Goal: Information Seeking & Learning: Learn about a topic

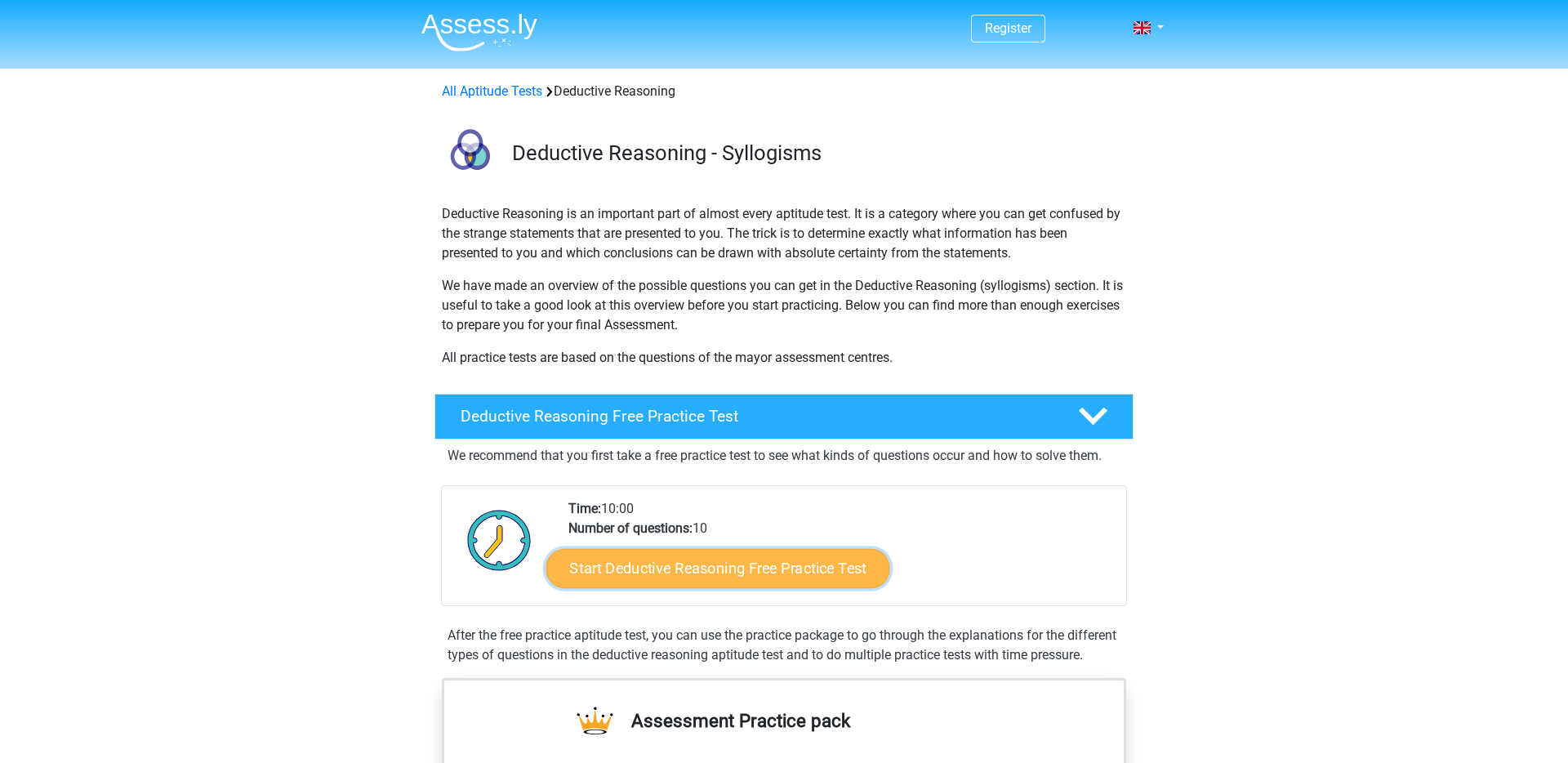
click at [617, 566] on link "Start Deductive Reasoning Free Practice Test" at bounding box center [717, 568] width 343 height 40
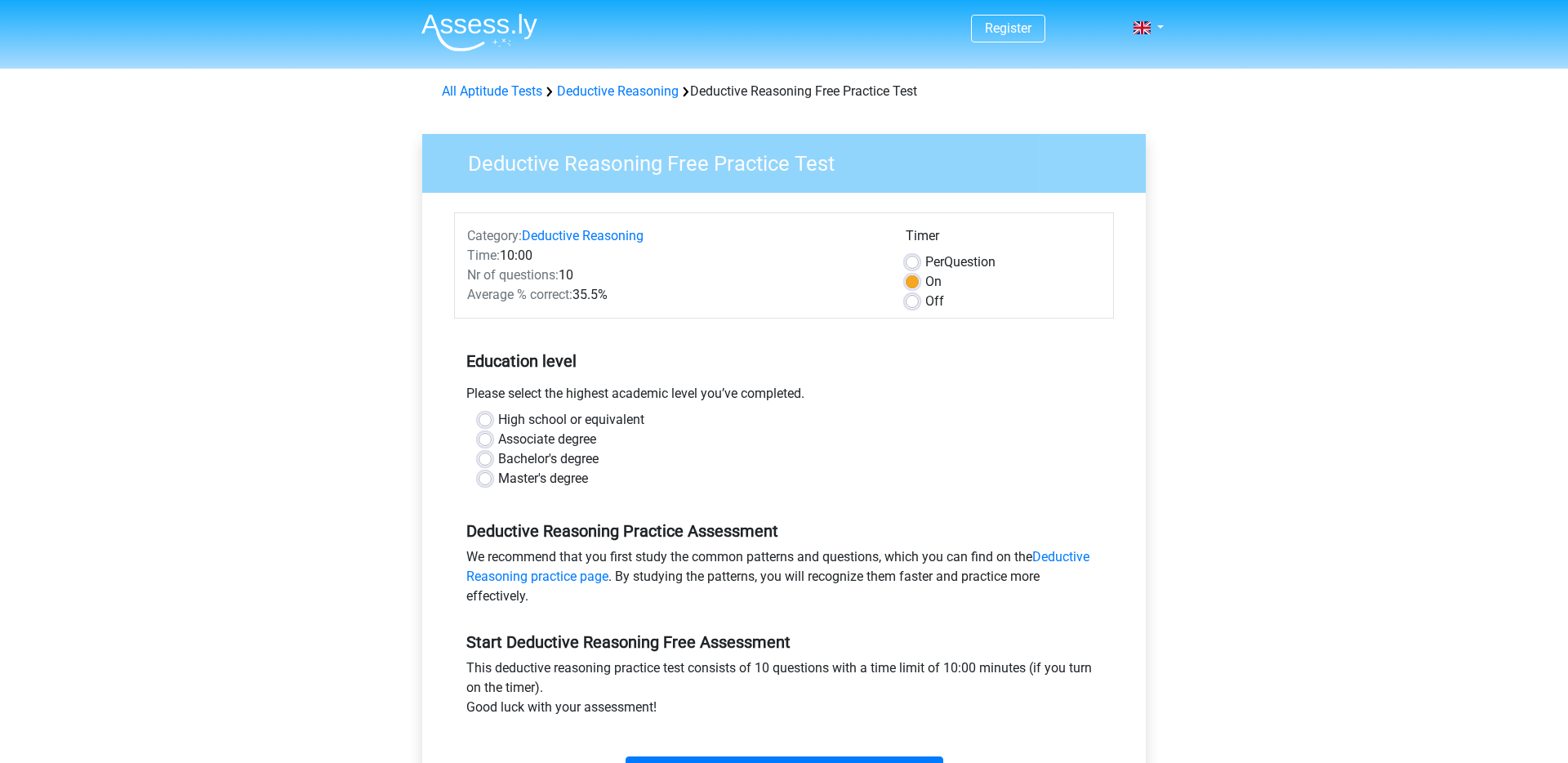
scroll to position [232, 0]
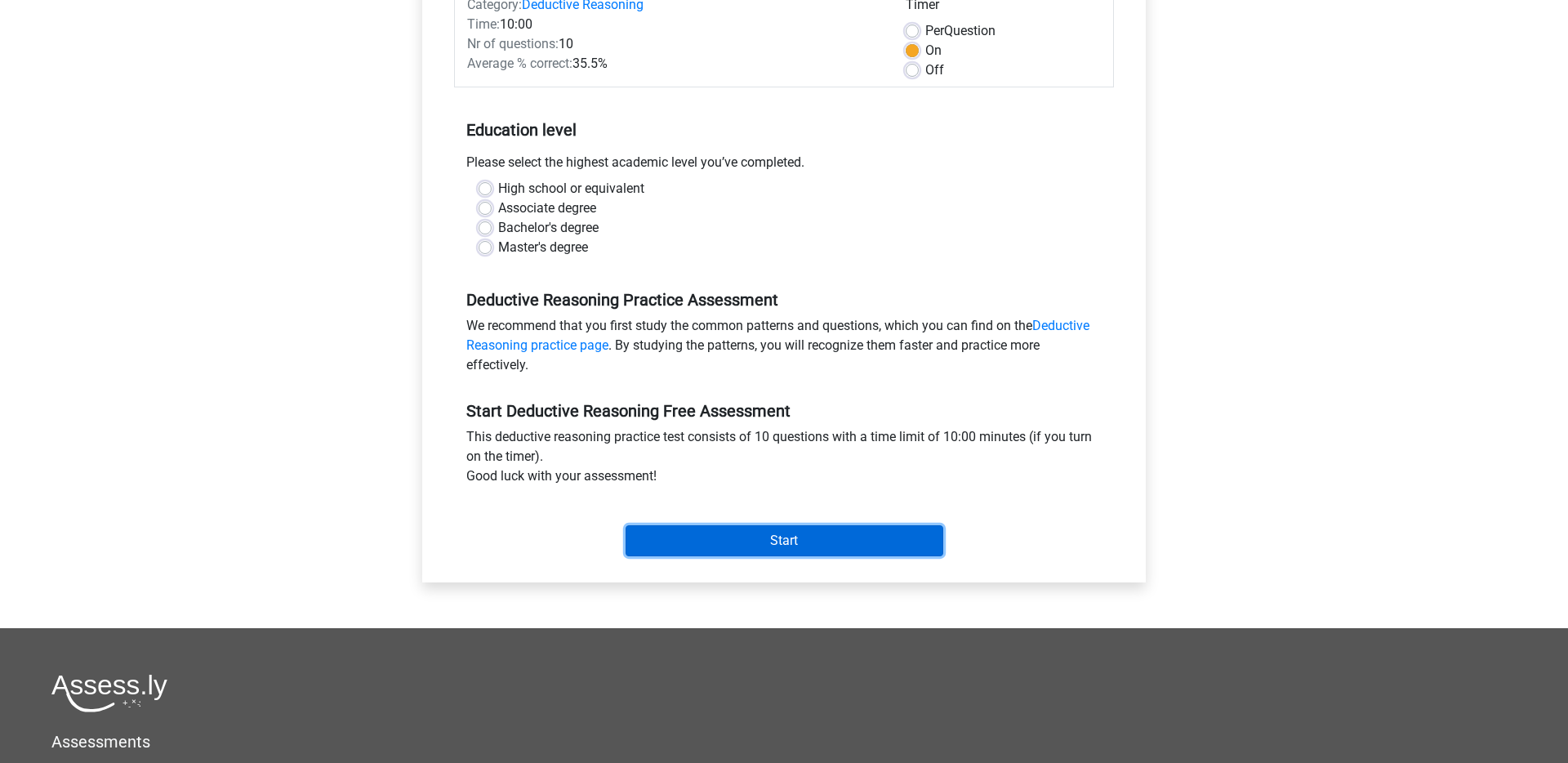
click at [663, 541] on input "Start" at bounding box center [785, 541] width 318 height 31
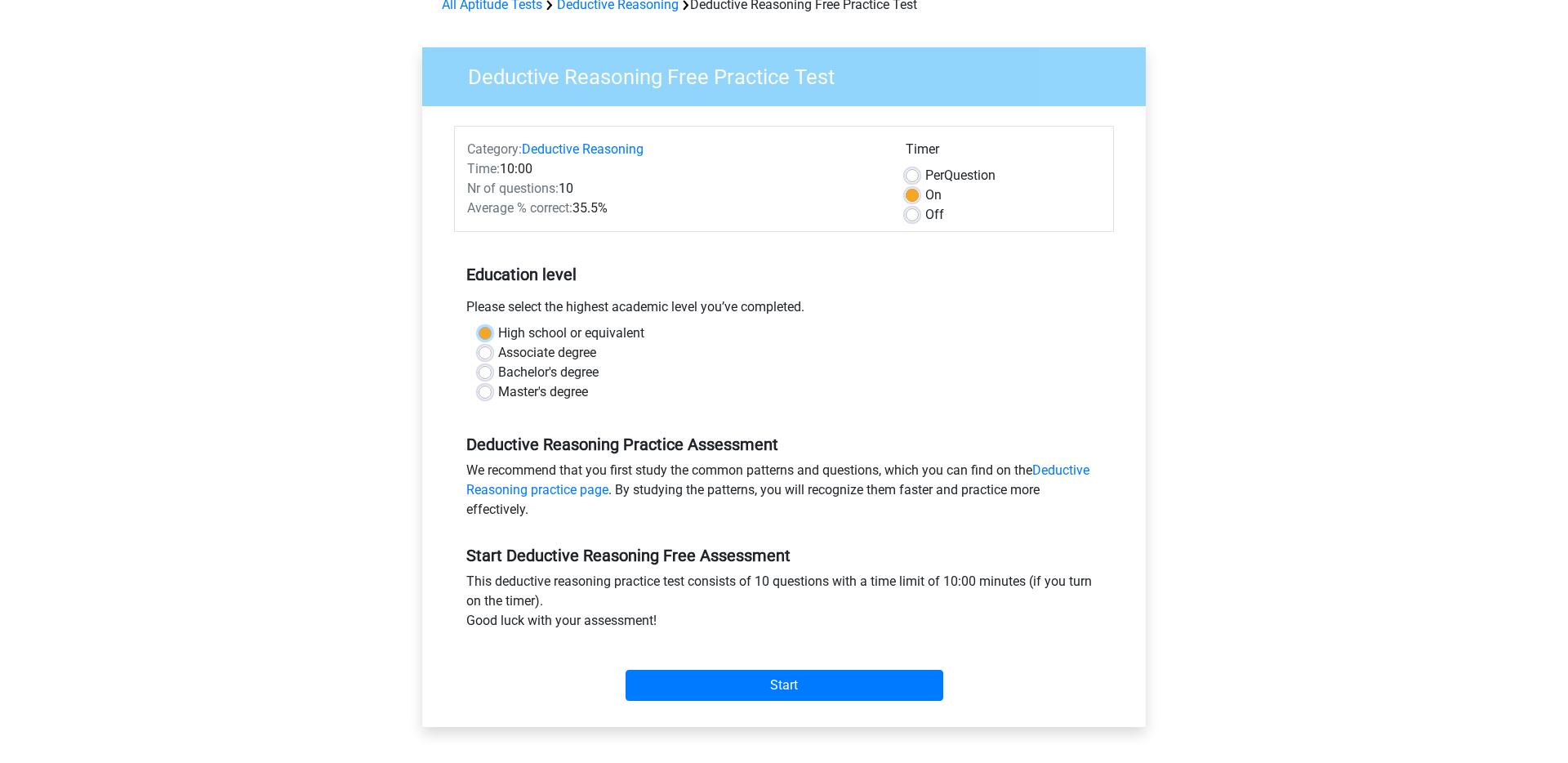
scroll to position [70, 0]
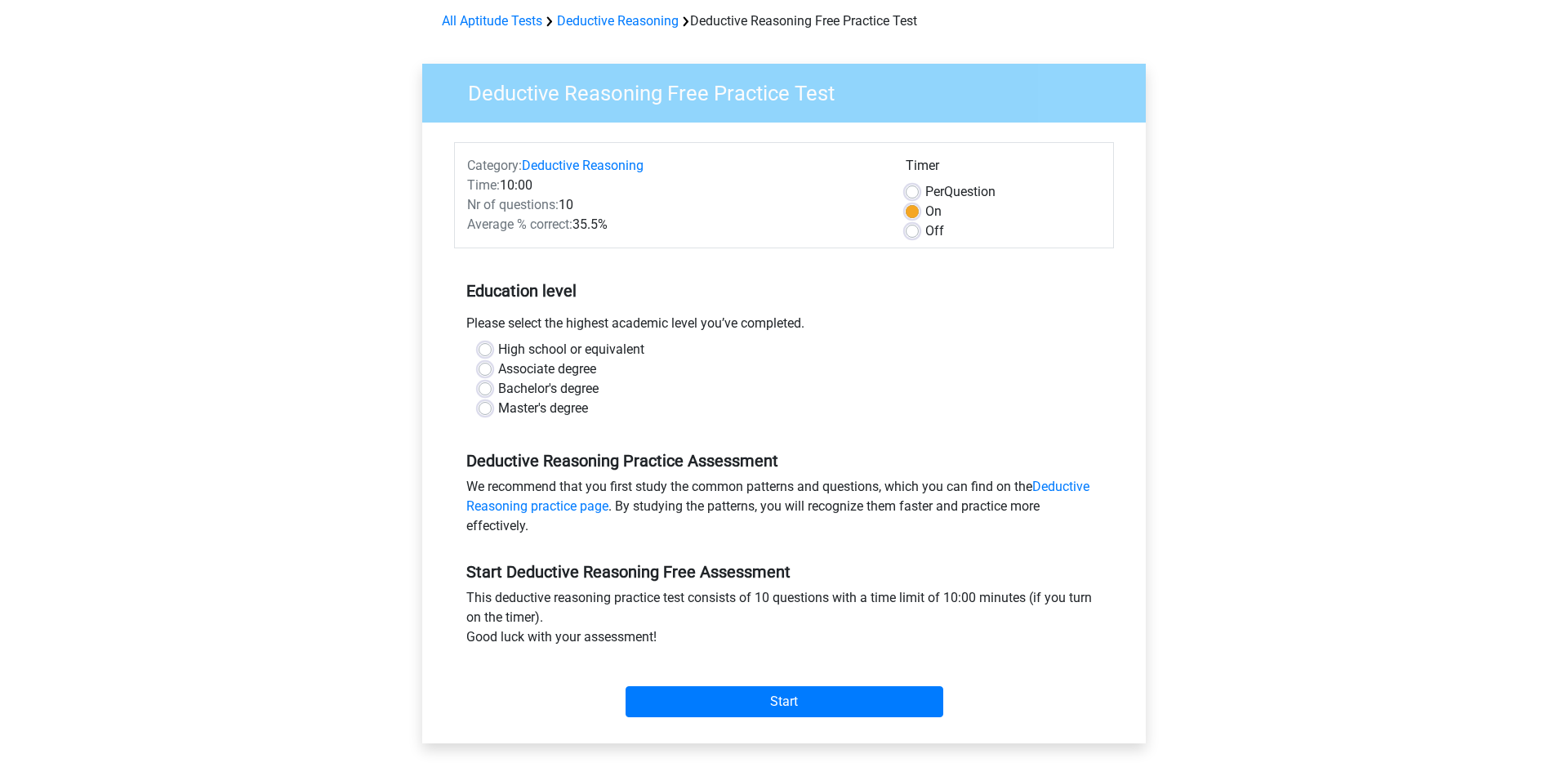
click at [626, 387] on div "Bachelor's degree" at bounding box center [784, 389] width 611 height 20
click at [558, 410] on label "Master's degree" at bounding box center [543, 409] width 90 height 20
click at [492, 410] on input "Master's degree" at bounding box center [485, 407] width 13 height 16
radio input "true"
click at [717, 712] on input "Start" at bounding box center [785, 702] width 318 height 31
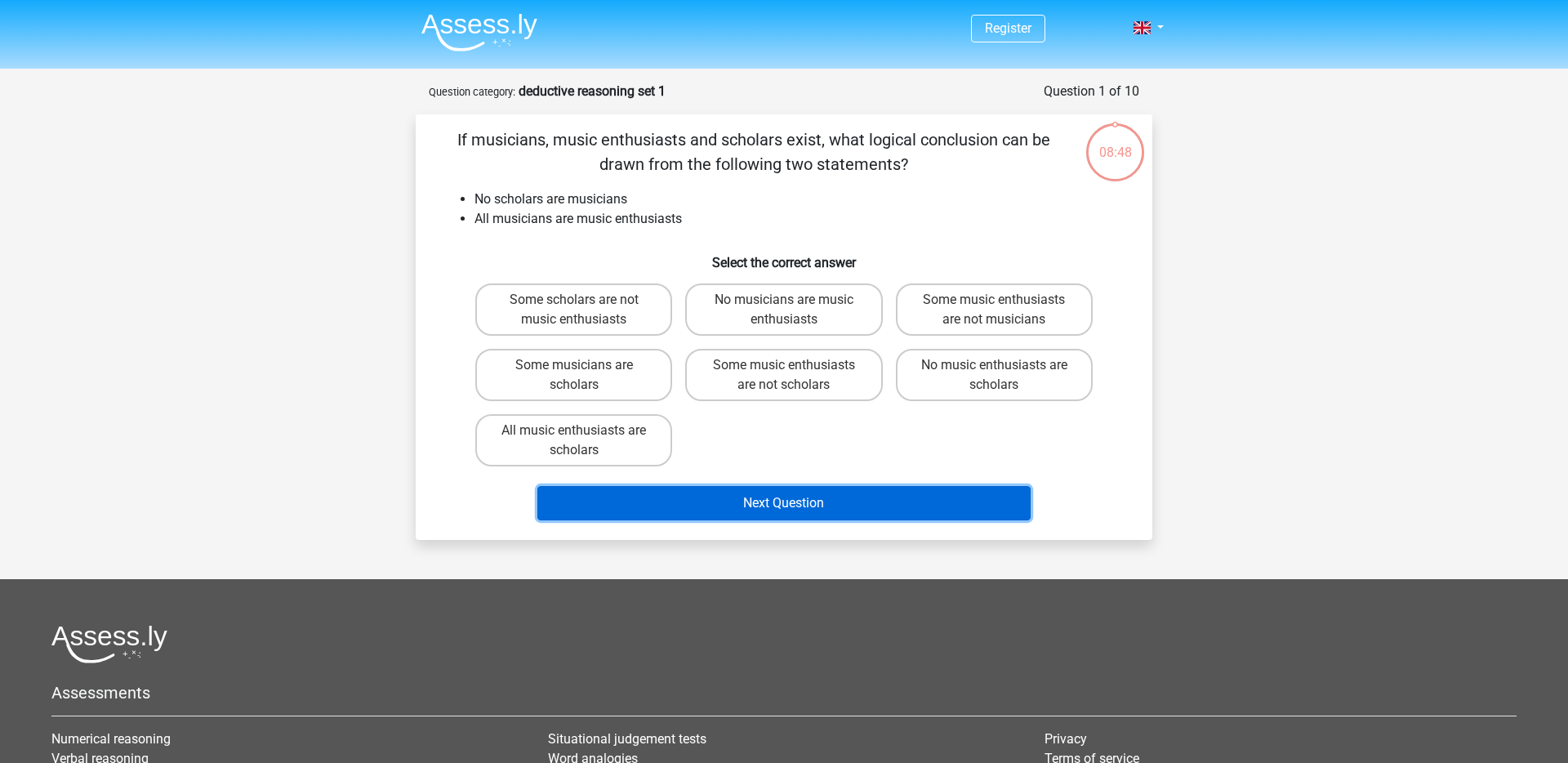
click at [779, 497] on button "Next Question" at bounding box center [785, 503] width 494 height 35
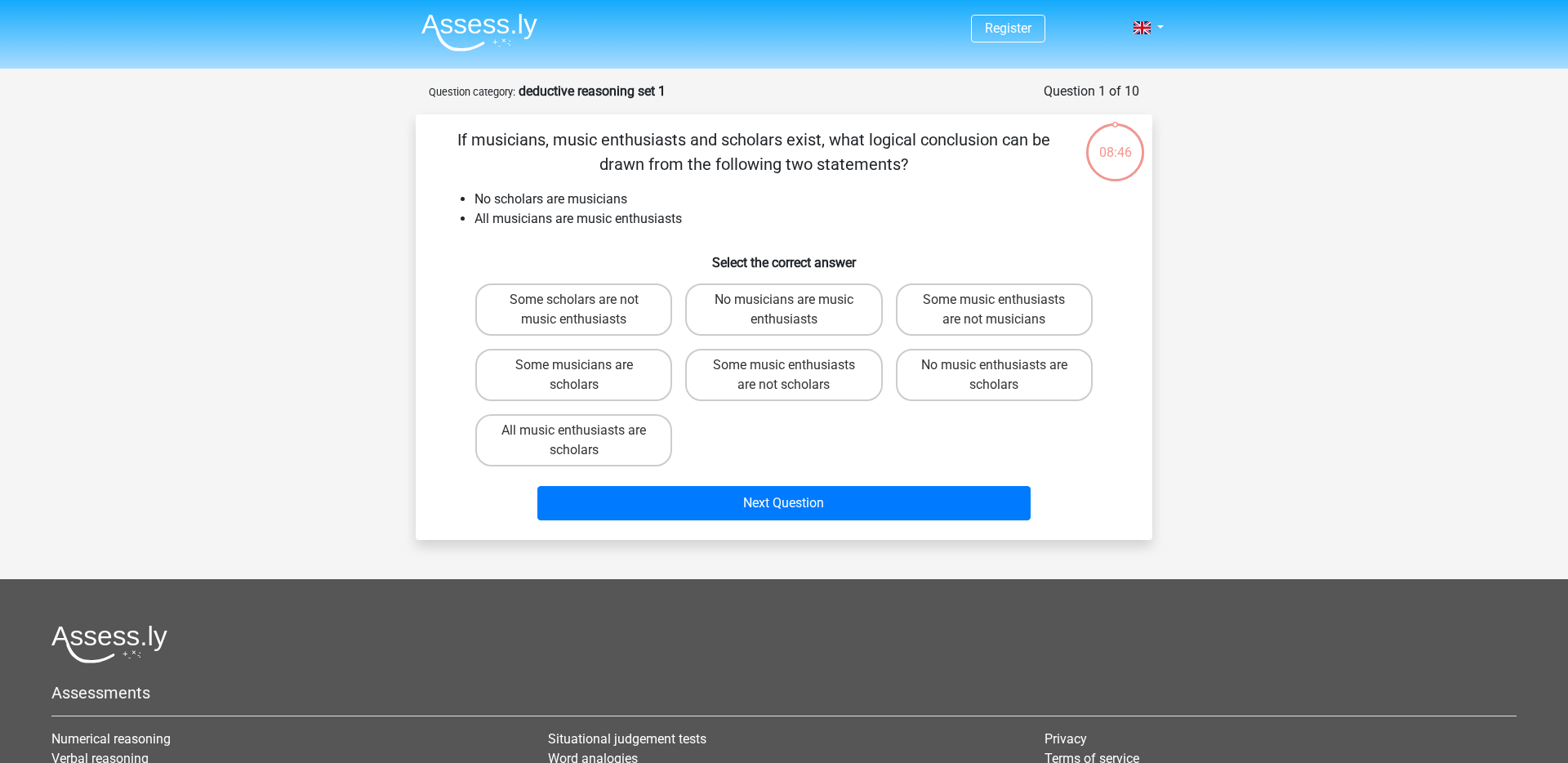
click at [714, 442] on div "Some scholars are not music enthusiasts No musicians are music enthusiasts Some…" at bounding box center [784, 375] width 631 height 196
click at [981, 382] on label "No music enthusiasts are scholars" at bounding box center [994, 374] width 197 height 52
click at [994, 376] on input "No music enthusiasts are scholars" at bounding box center [999, 370] width 11 height 11
radio input "true"
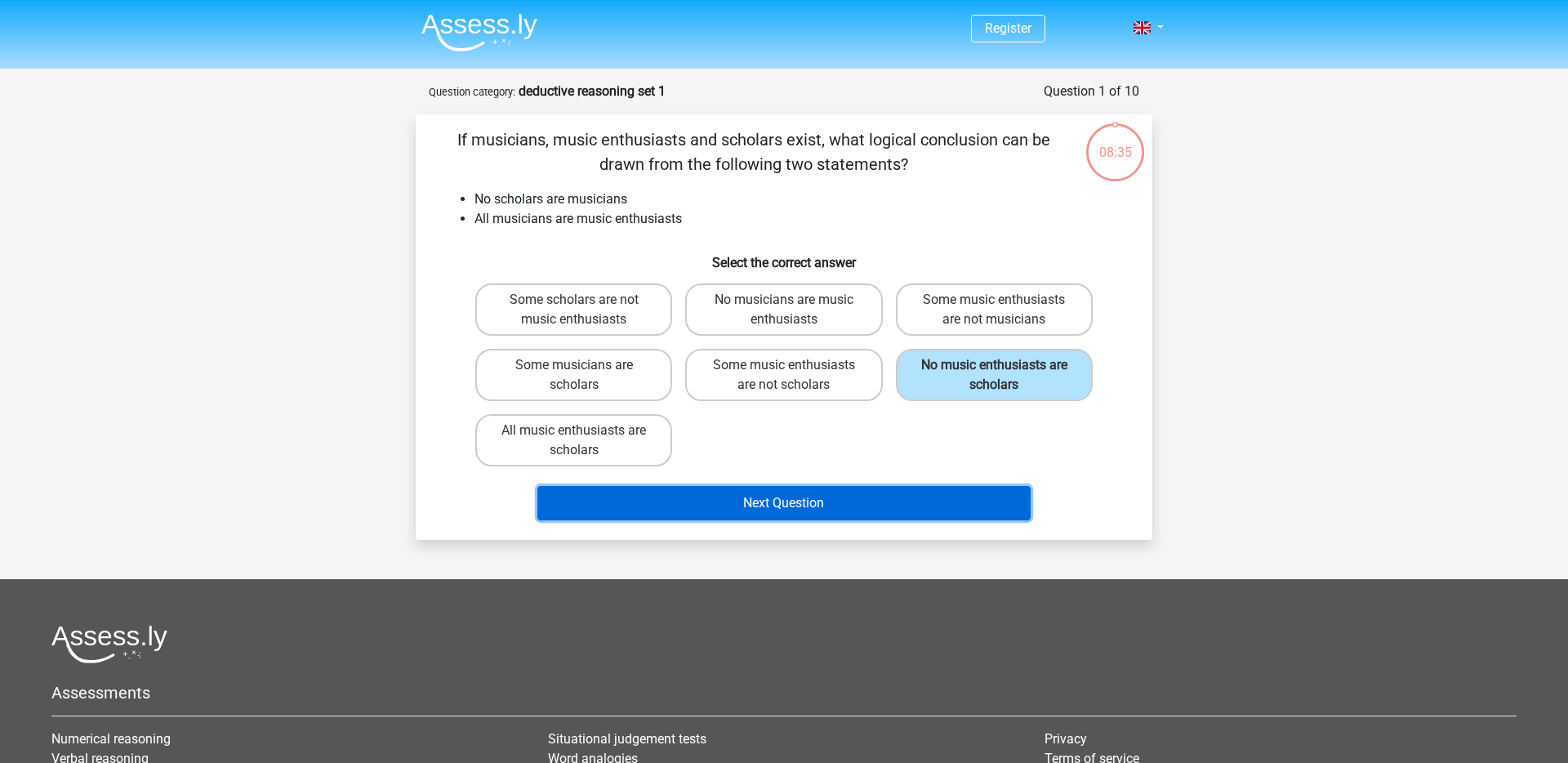
click at [914, 501] on button "Next Question" at bounding box center [785, 503] width 494 height 35
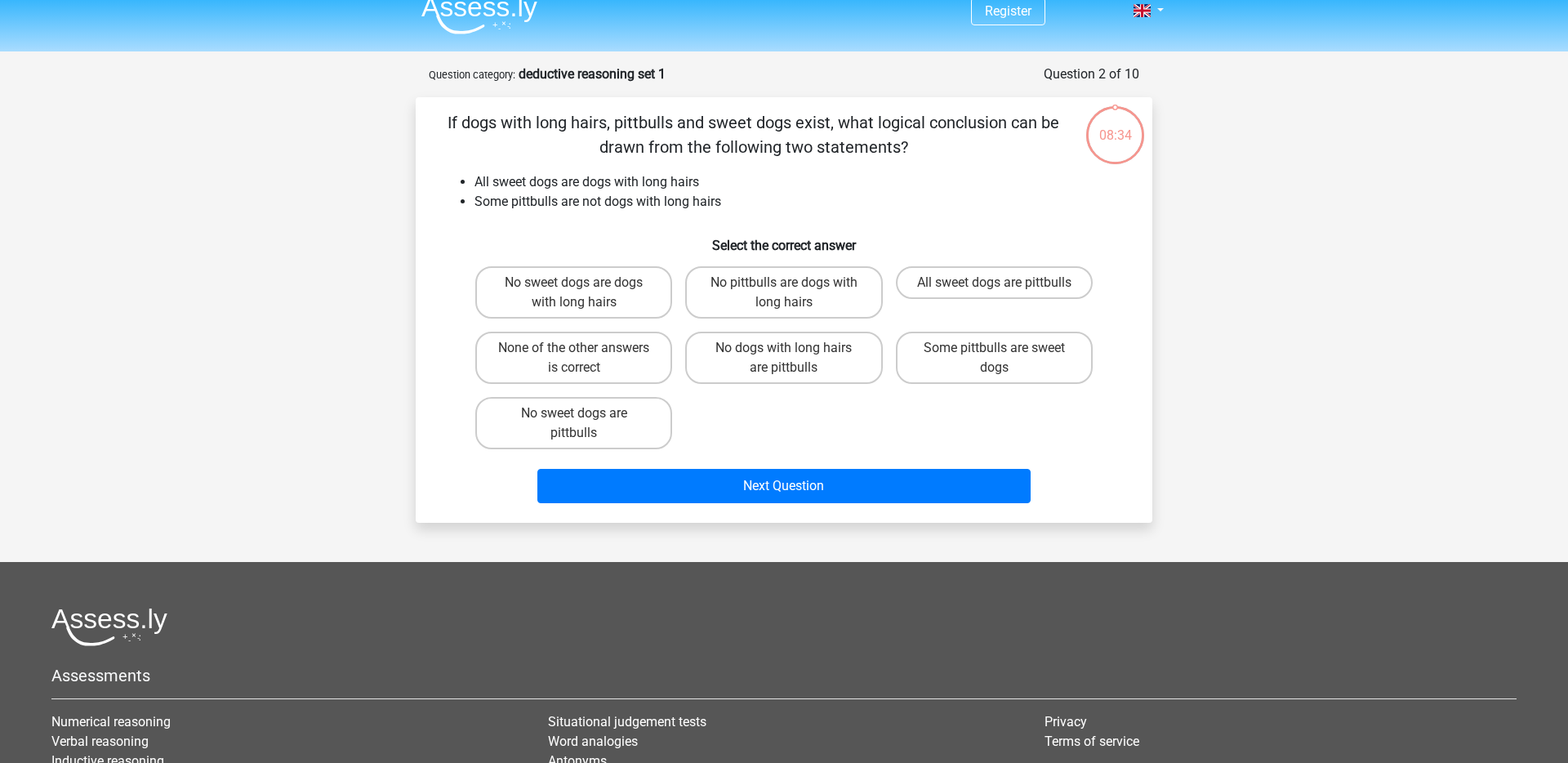
scroll to position [14, 0]
